Goal: Task Accomplishment & Management: Complete application form

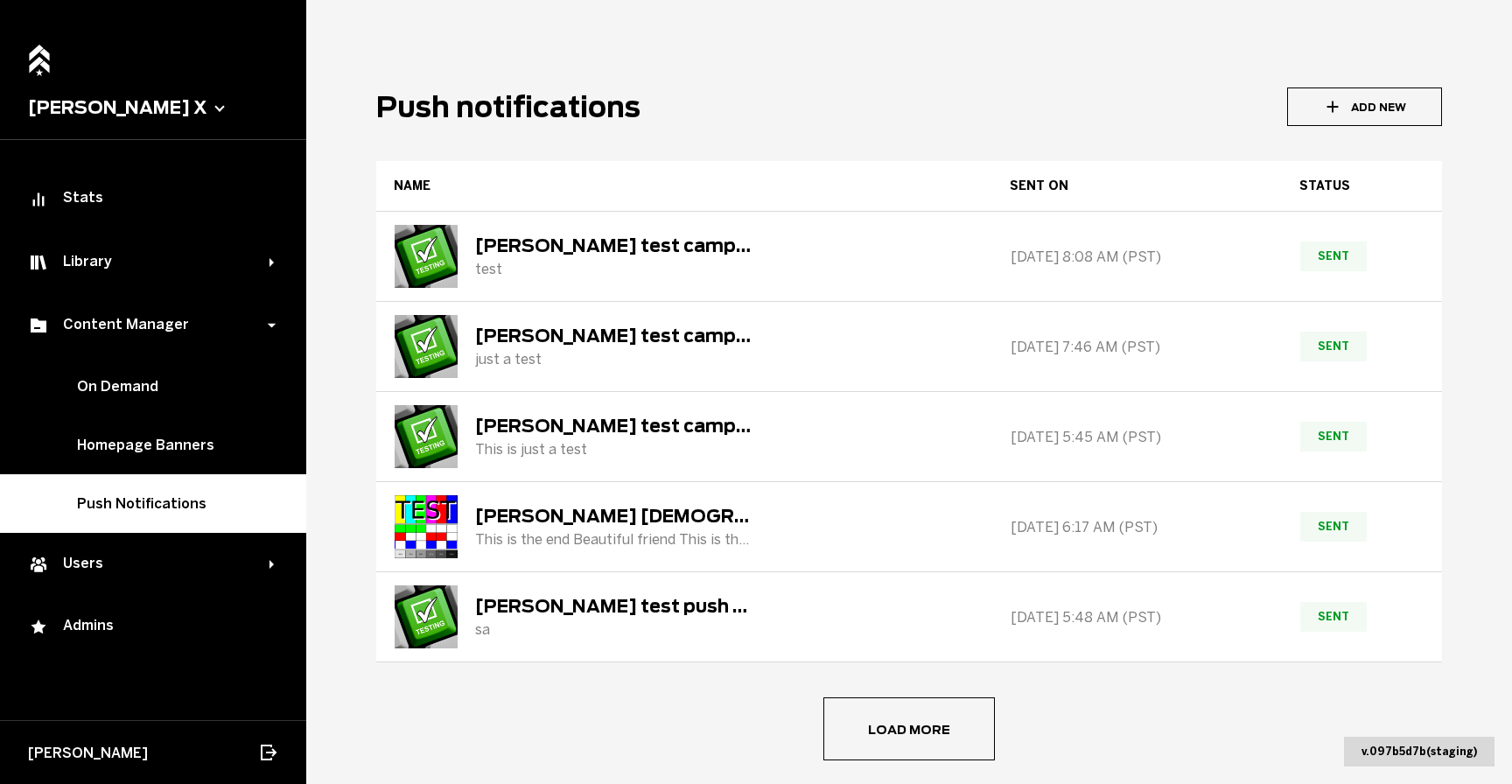
click at [1339, 100] on button "Add New" at bounding box center [1365, 107] width 155 height 39
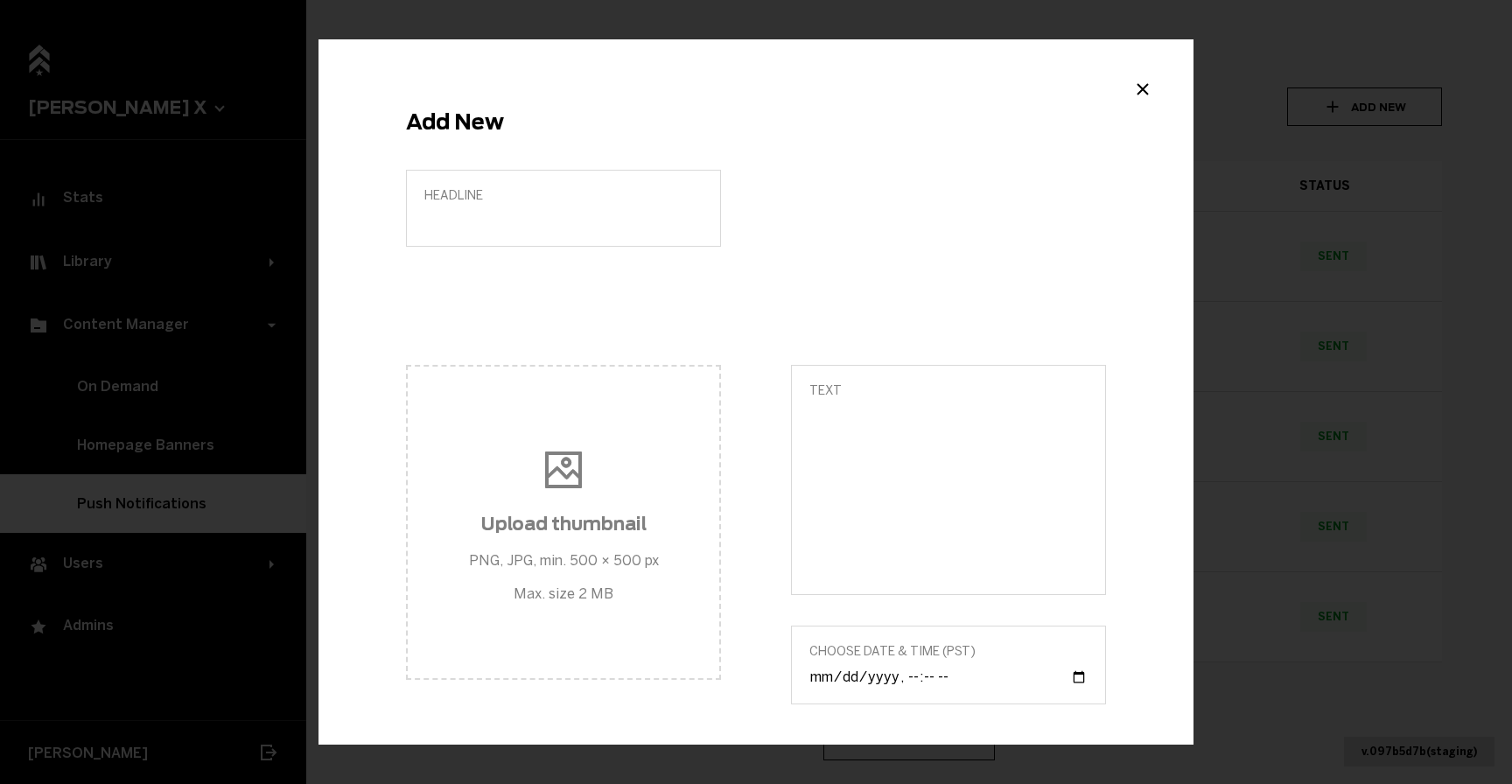
click at [506, 207] on label "Headline" at bounding box center [563, 208] width 315 height 77
click at [506, 212] on input "Headline" at bounding box center [563, 220] width 278 height 17
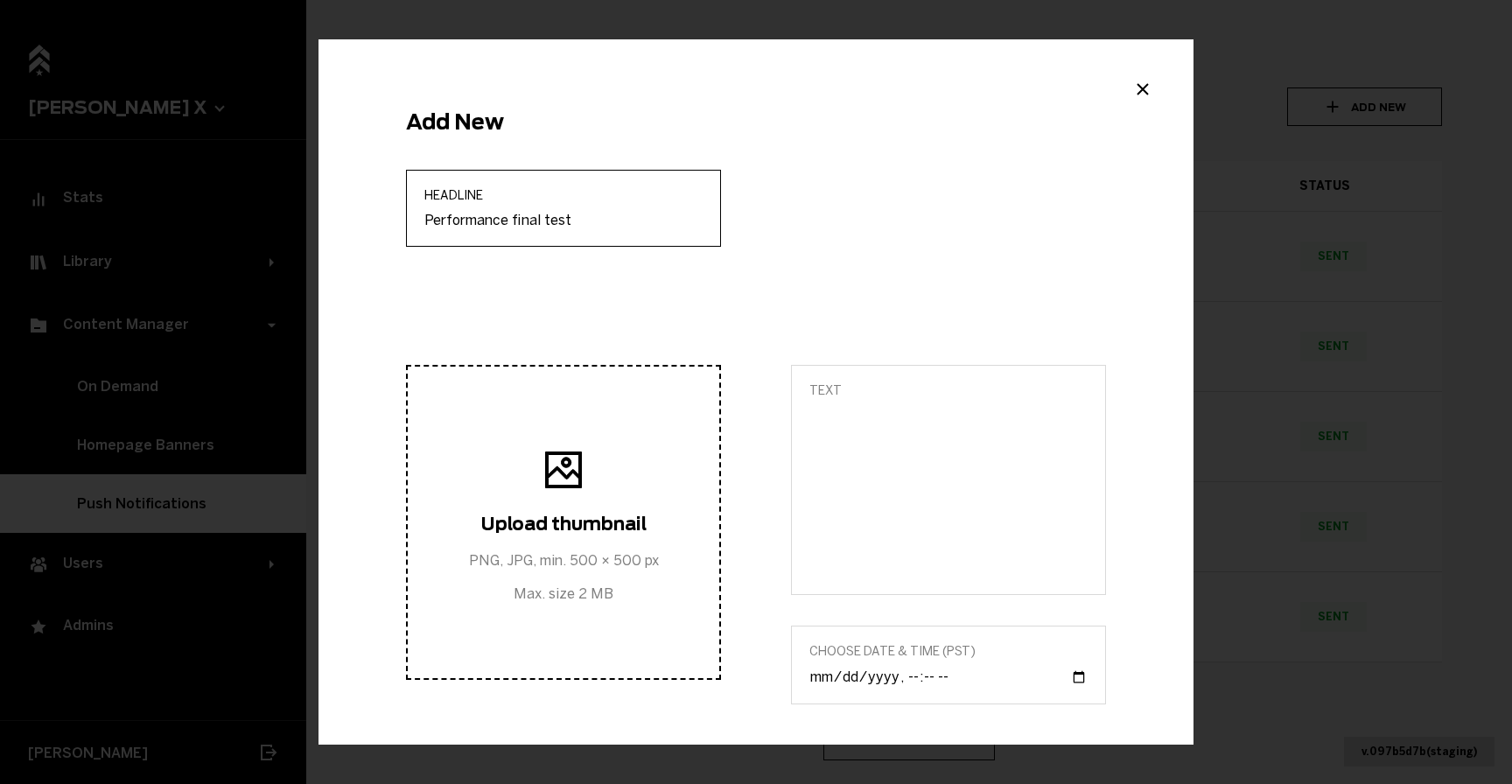
type input "Performance final test"
click at [532, 462] on span "Upload thumbnail PNG, JPG, min. 500 × 500 px Max. size 2 MB" at bounding box center [564, 522] width 190 height 158
click at [532, 512] on input "Upload thumbnail PNG, JPG, min. 500 × 500 px Max. size 2 MB" at bounding box center [564, 522] width 328 height 21
type input "C:\fakepath\testdebug2.jpg"
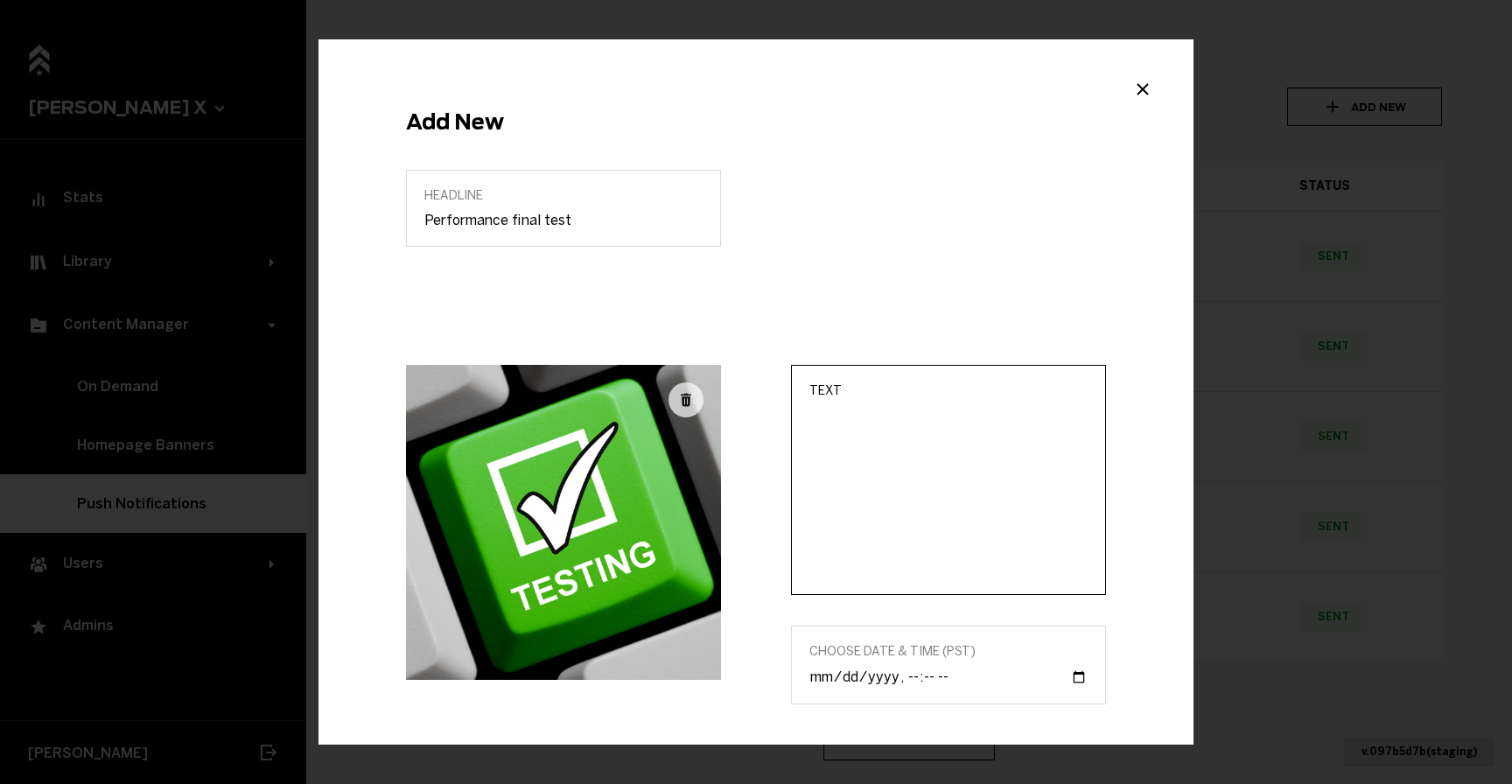
click at [880, 427] on textarea "Text" at bounding box center [949, 491] width 278 height 169
type textarea "test"
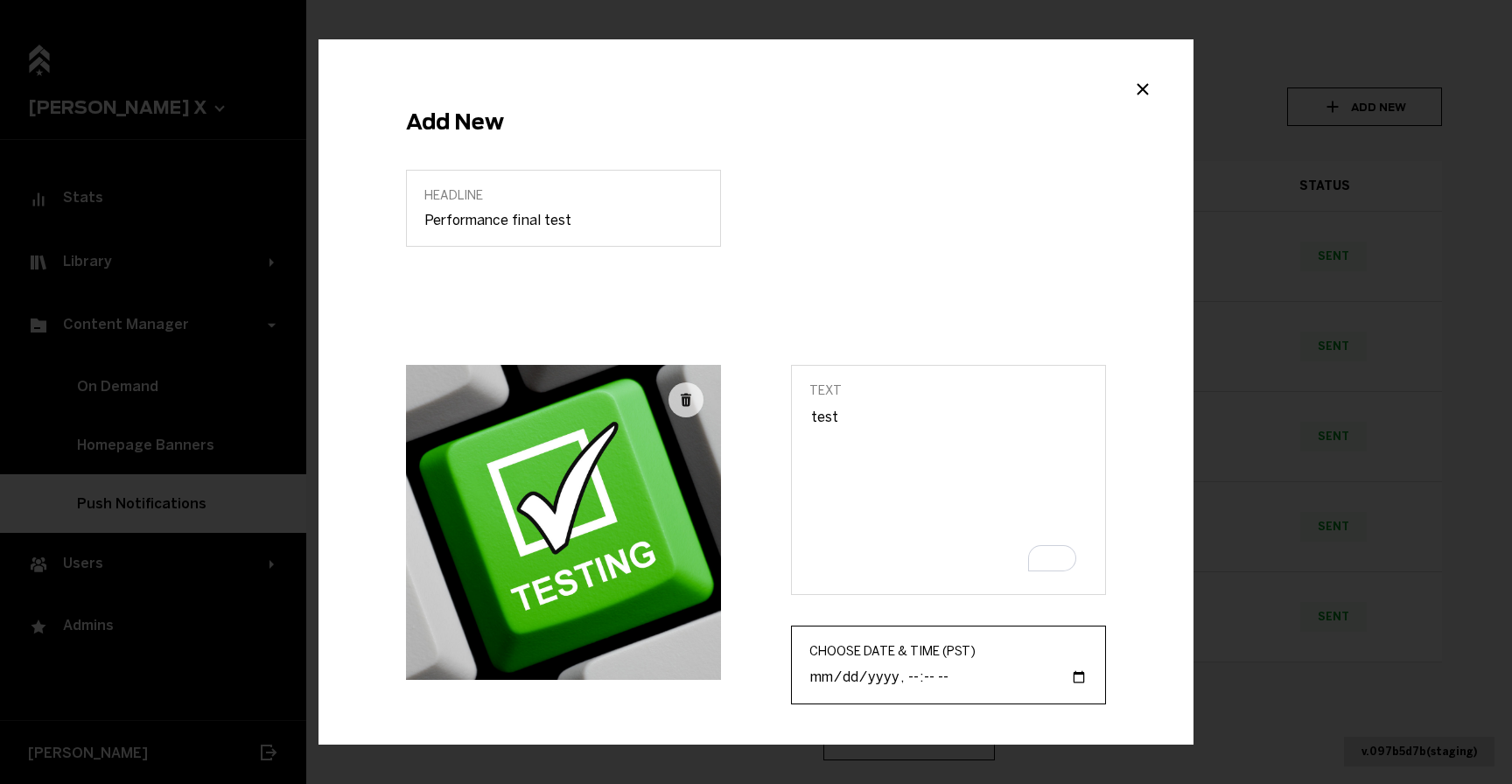
click at [1064, 681] on input "Choose Date & Time (PST)" at bounding box center [949, 676] width 278 height 18
click at [882, 700] on div "Choose Date & Time (PST)" at bounding box center [949, 665] width 315 height 79
click at [891, 680] on input "Choose Date & Time (PST)" at bounding box center [949, 676] width 278 height 18
click at [1085, 672] on label "Choose Date & Time (PST)" at bounding box center [949, 665] width 315 height 79
click at [1085, 672] on input "Choose Date & Time (PST)" at bounding box center [949, 676] width 278 height 18
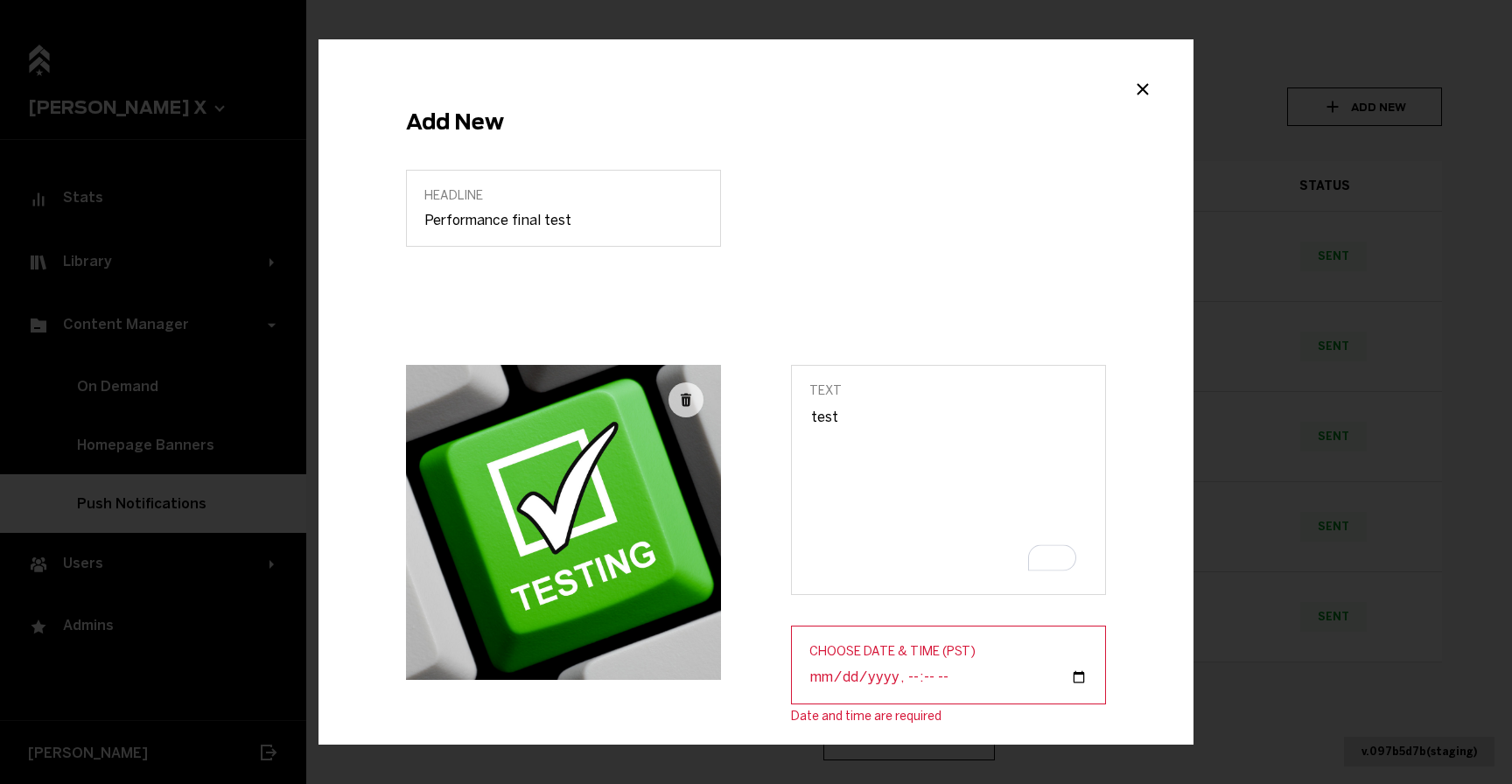
click at [1057, 674] on input "Choose Date & Time (PST)" at bounding box center [949, 676] width 278 height 18
type input "[DATE]T10:32"
click at [940, 242] on div "Headline Performance final test" at bounding box center [756, 267] width 770 height 195
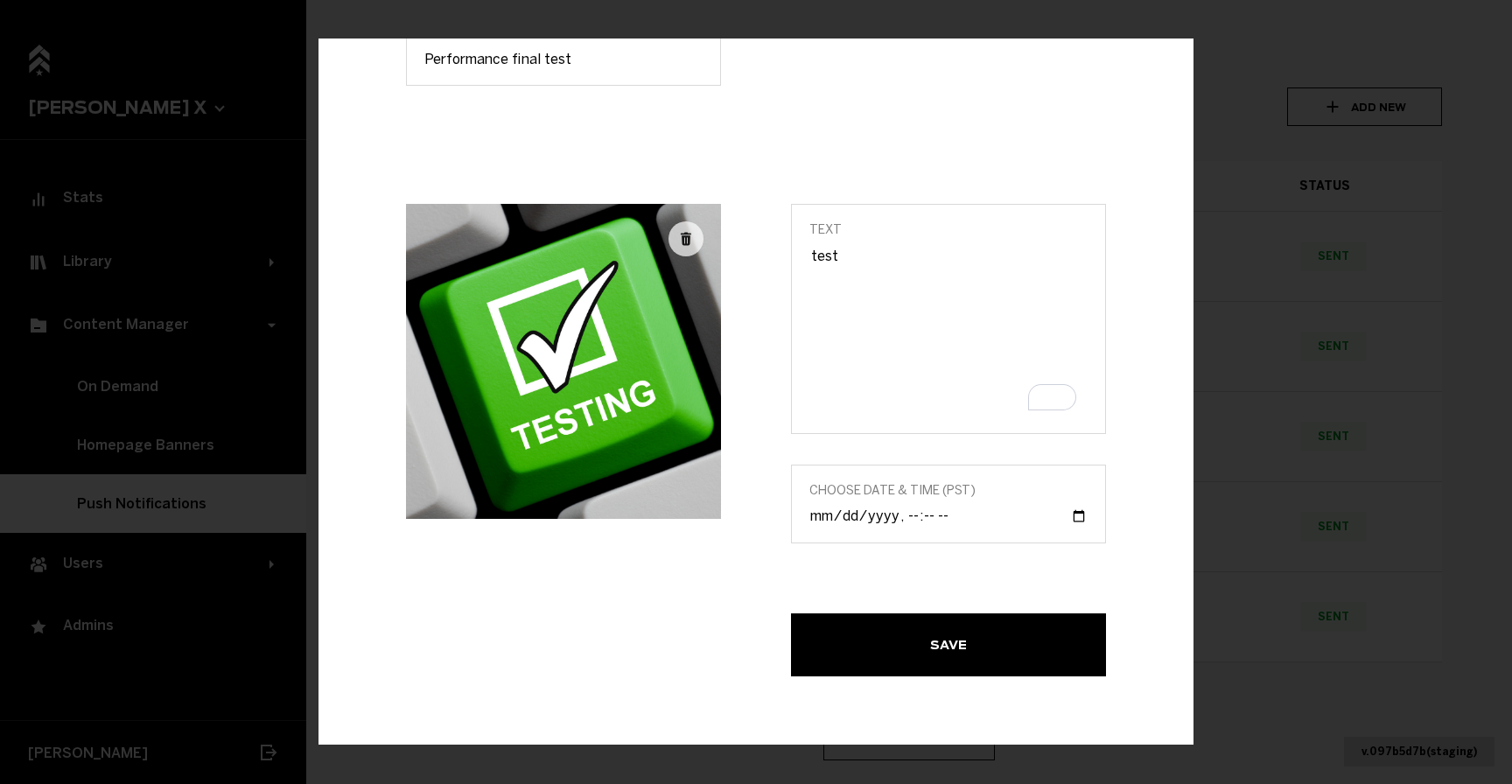
click at [1009, 656] on button "Save" at bounding box center [949, 645] width 315 height 63
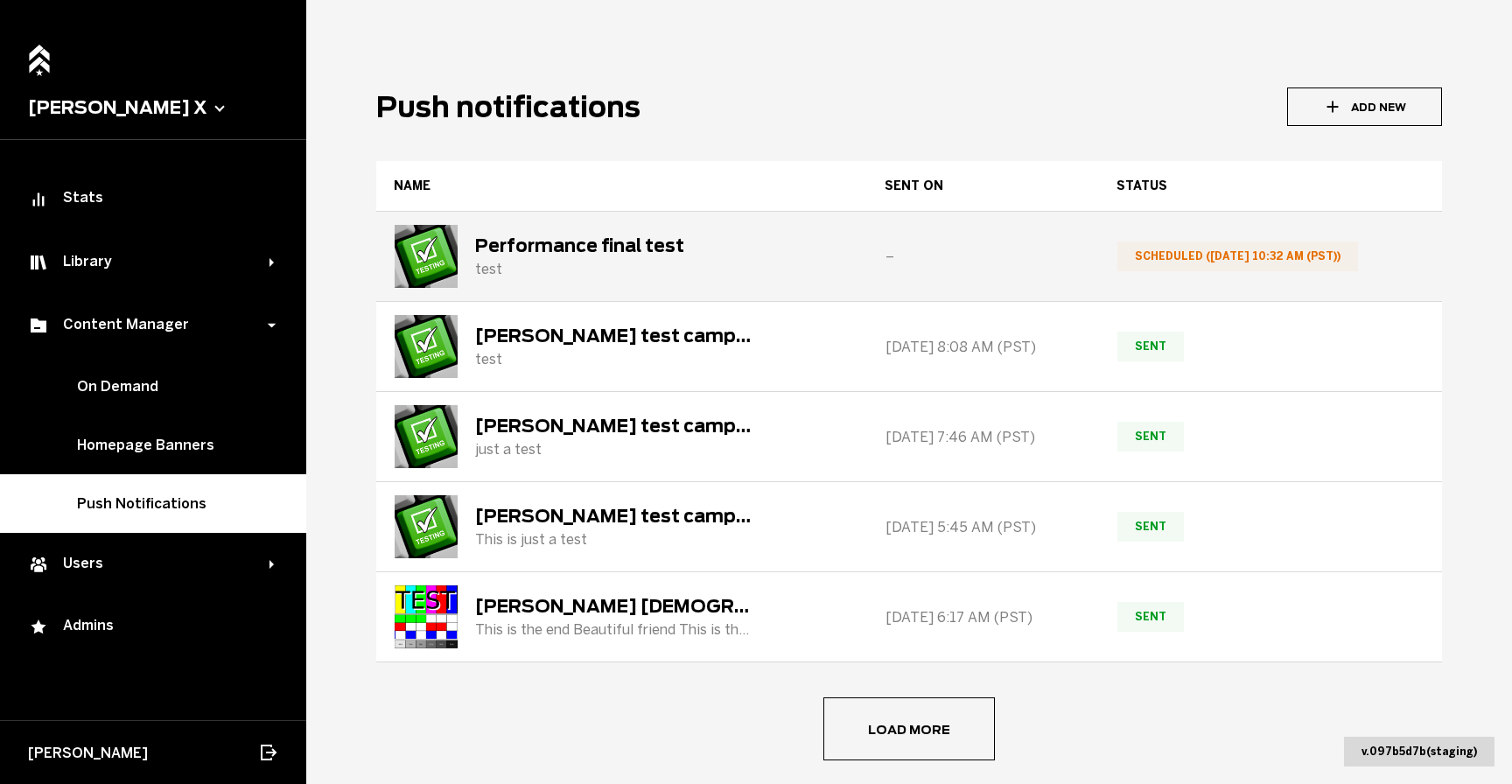
click at [606, 264] on div "test" at bounding box center [579, 269] width 209 height 17
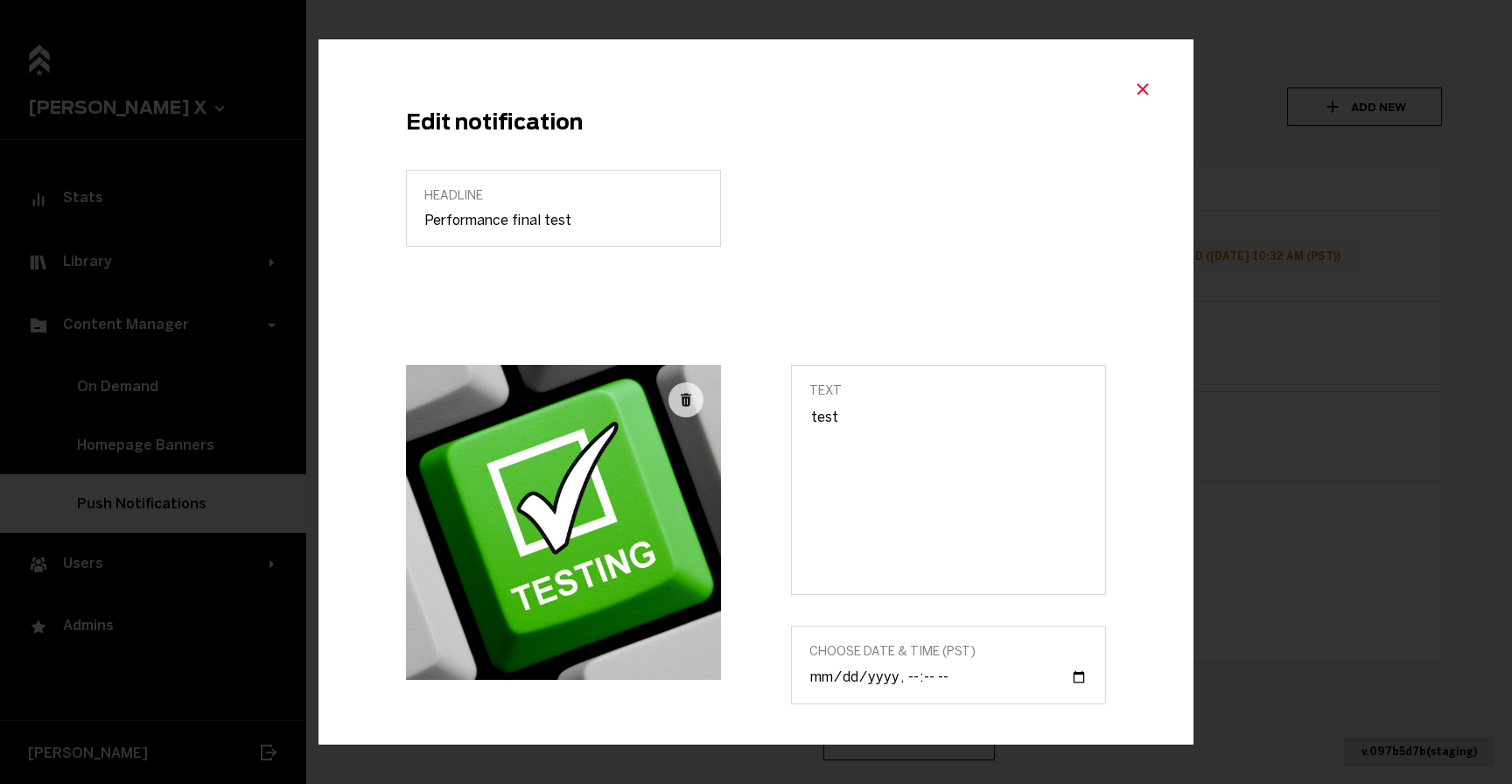
click at [1132, 83] on icon "Close modal" at bounding box center [1142, 88] width 21 height 21
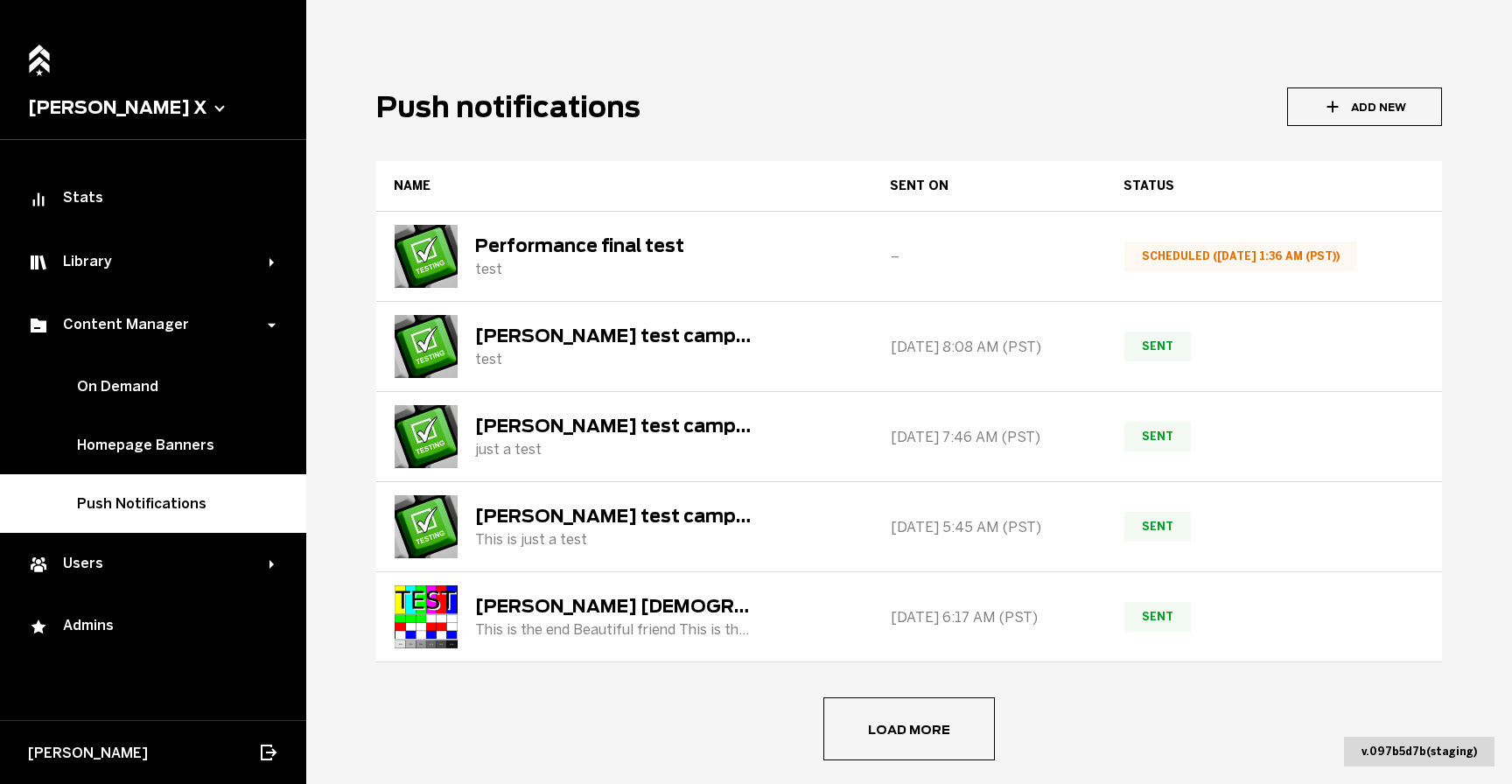
click at [949, 118] on header "Push notifications Add New" at bounding box center [909, 107] width 1066 height 39
click at [931, 138] on main "Push notifications Add New name sent on status Performance final test test – sc…" at bounding box center [909, 392] width 1206 height 784
click at [1090, 115] on header "Push notifications Add New" at bounding box center [909, 107] width 1066 height 39
click at [966, 116] on header "Push notifications Add New" at bounding box center [909, 107] width 1066 height 39
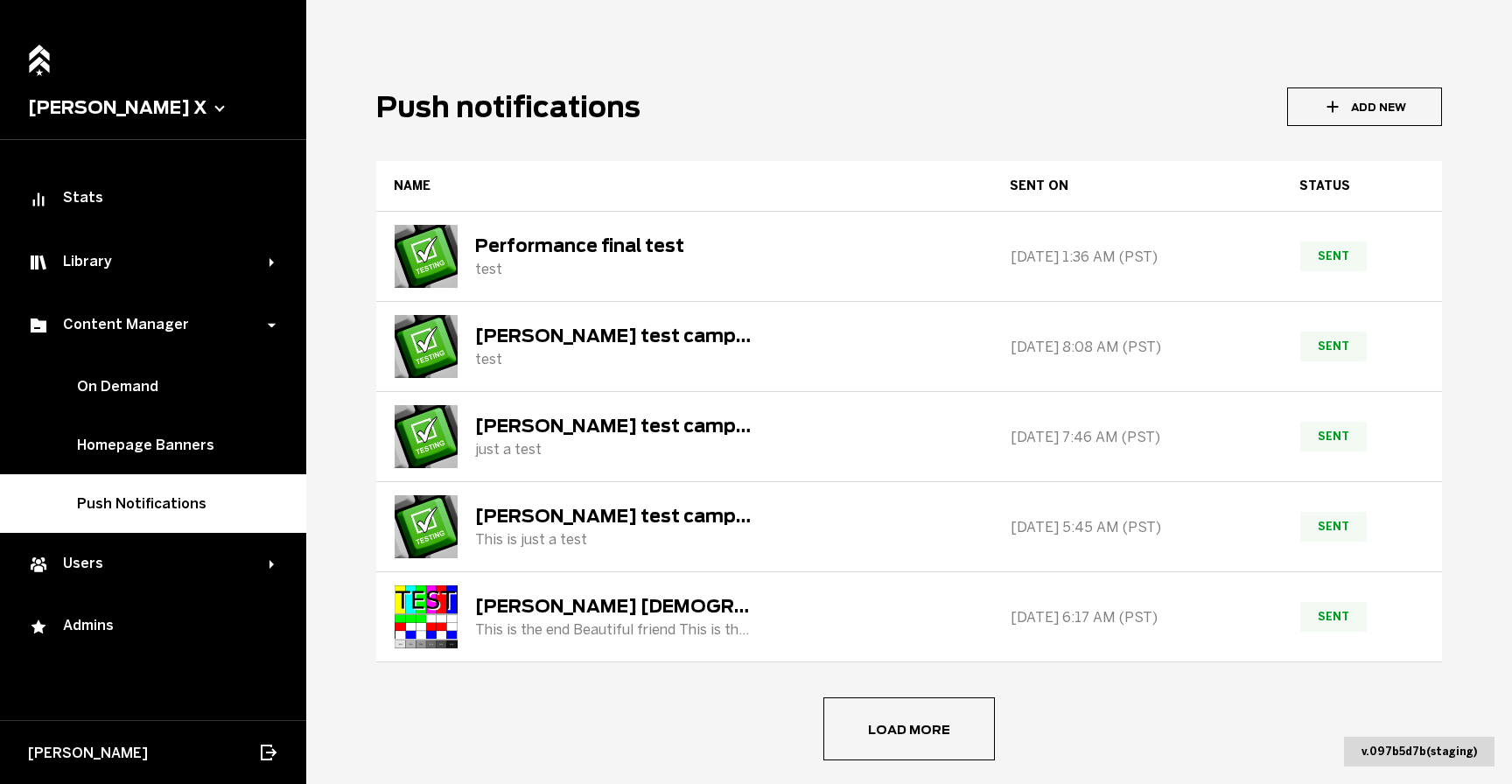
click at [450, 111] on h1 "Push notifications" at bounding box center [508, 107] width 264 height 34
click at [454, 110] on h1 "Push notifications" at bounding box center [508, 107] width 264 height 34
click at [451, 110] on h1 "Push notifications" at bounding box center [508, 107] width 264 height 34
